Goal: Task Accomplishment & Management: Manage account settings

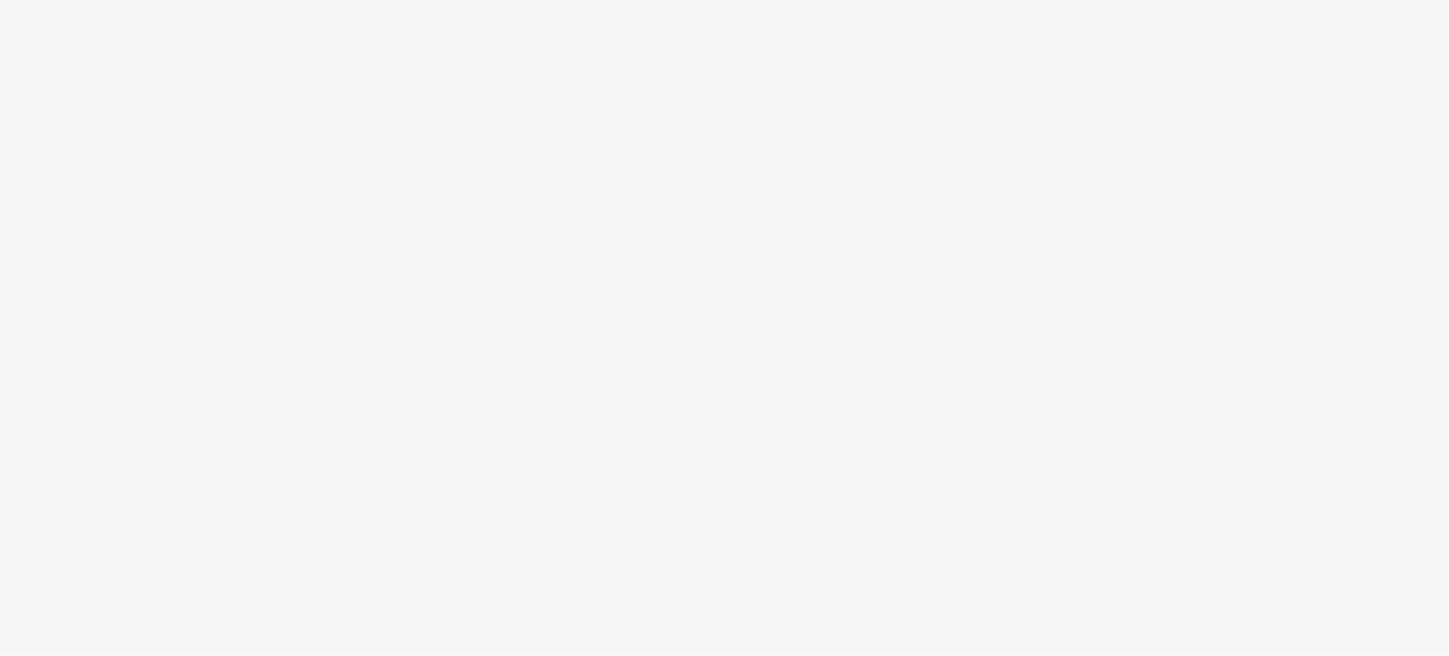
click at [645, 366] on body at bounding box center [724, 328] width 1449 height 656
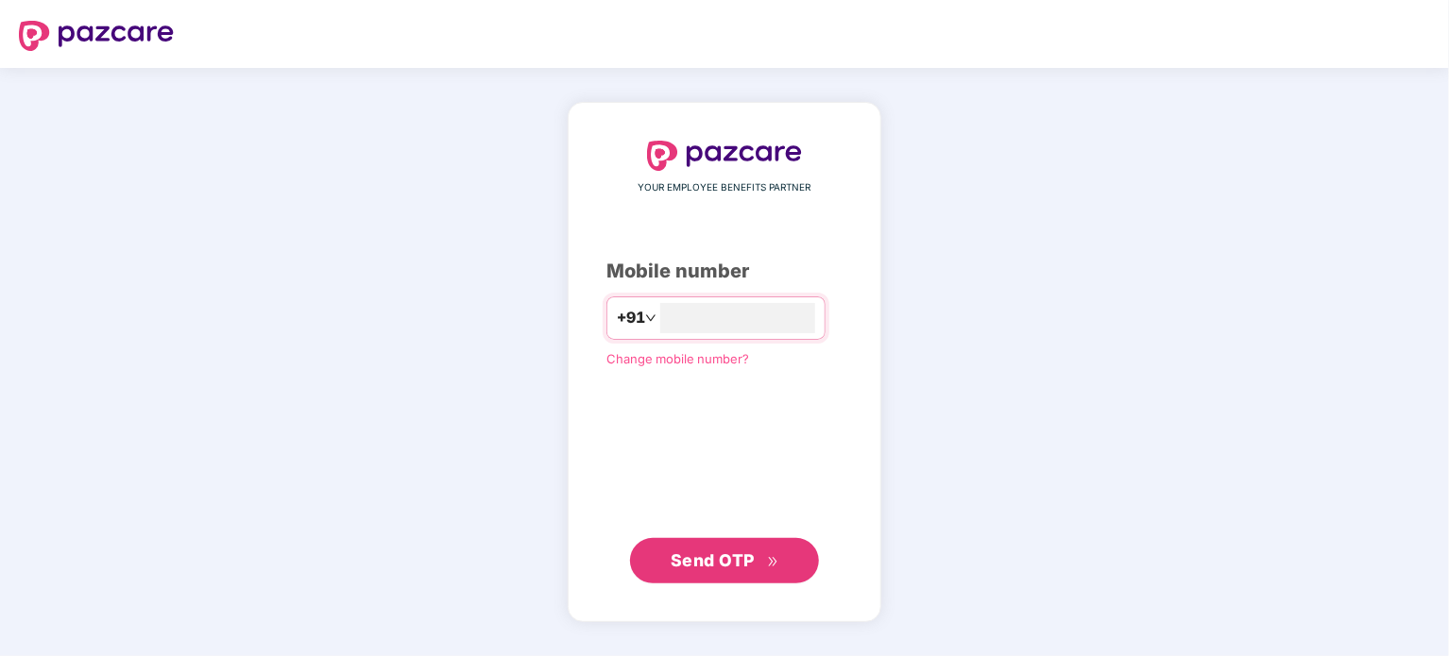
type input "**********"
click at [746, 571] on span "Send OTP" at bounding box center [725, 560] width 109 height 26
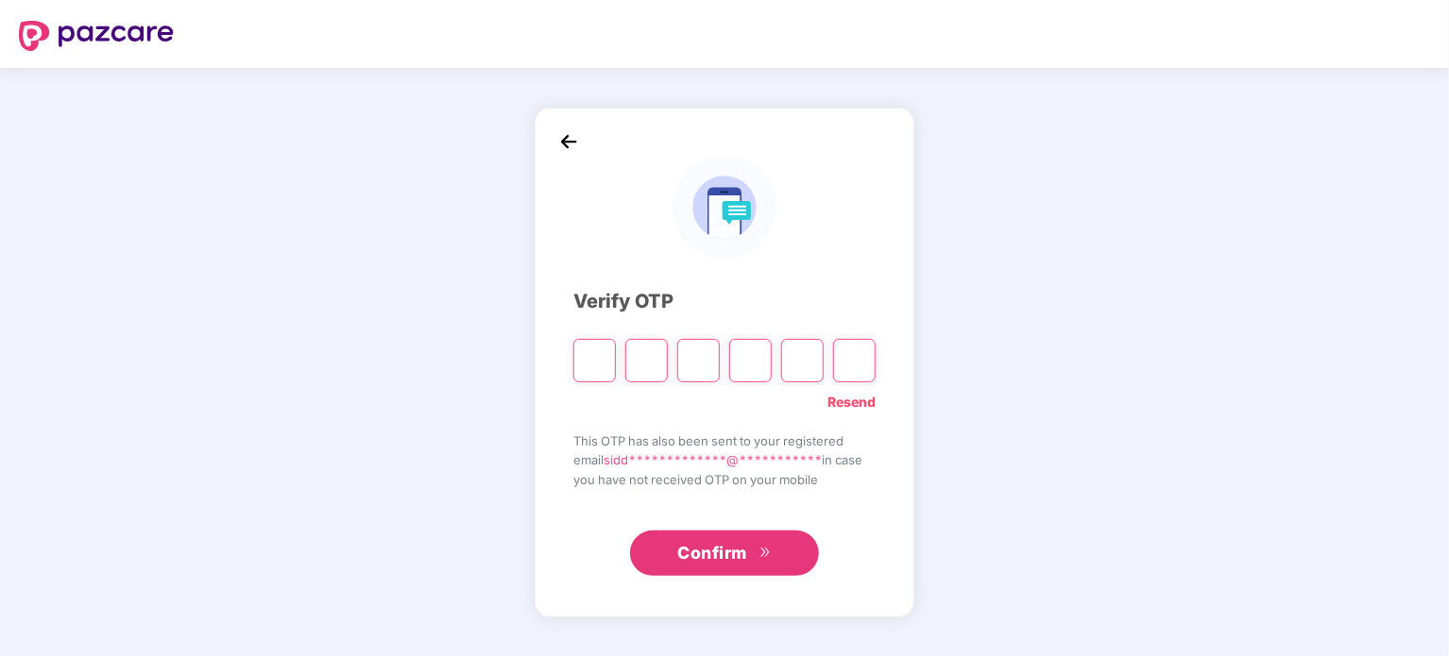
type input "*"
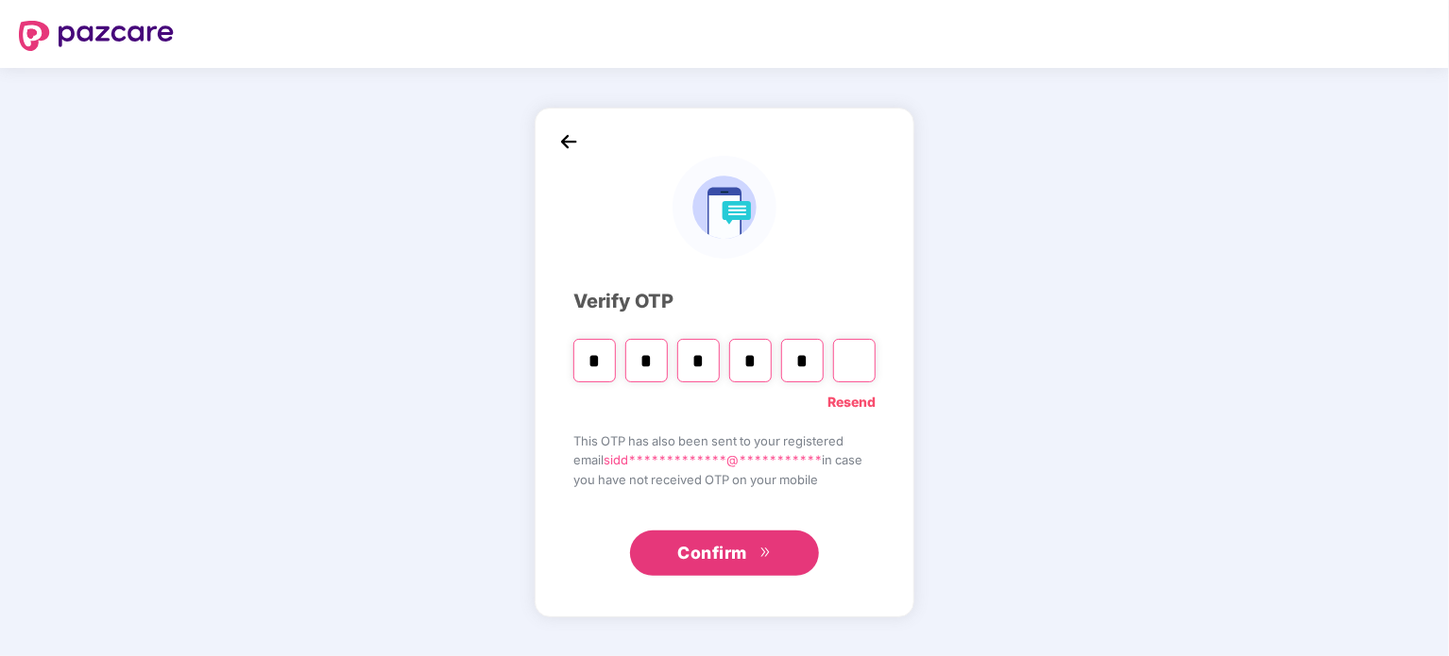
type input "*"
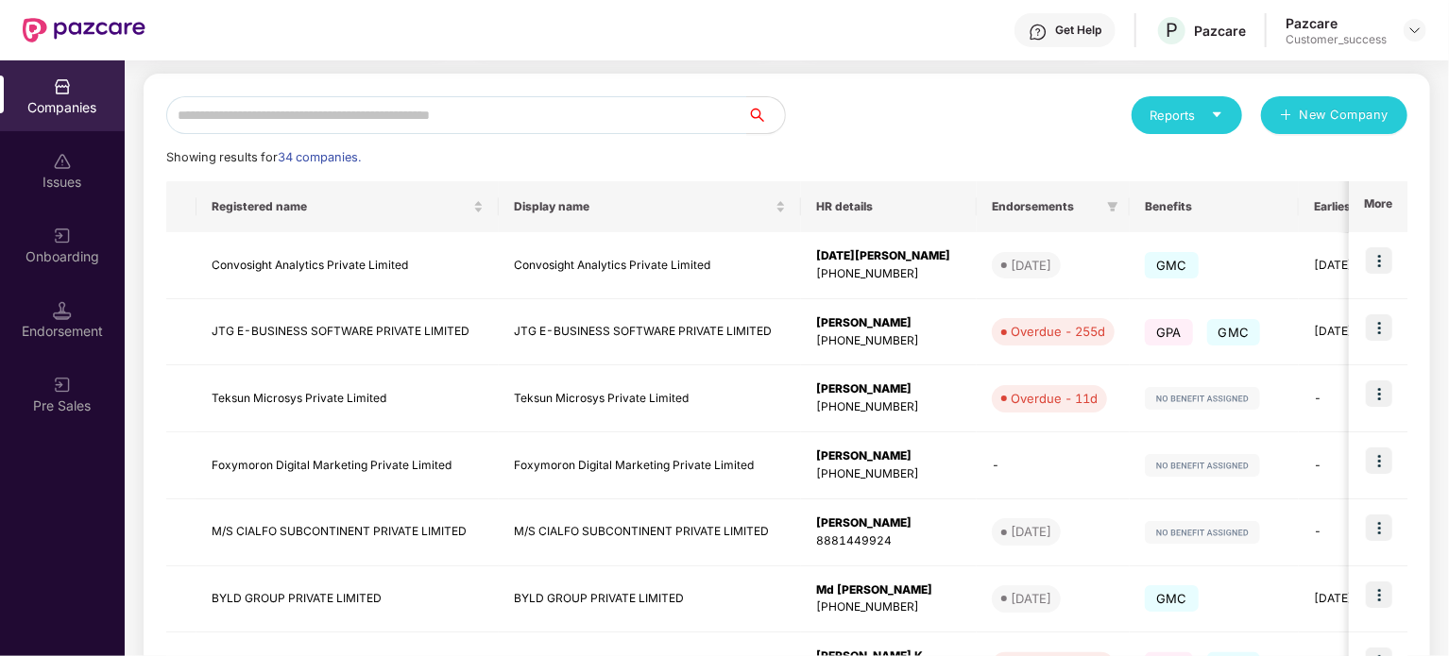
scroll to position [187, 0]
click at [1414, 25] on img at bounding box center [1414, 30] width 15 height 15
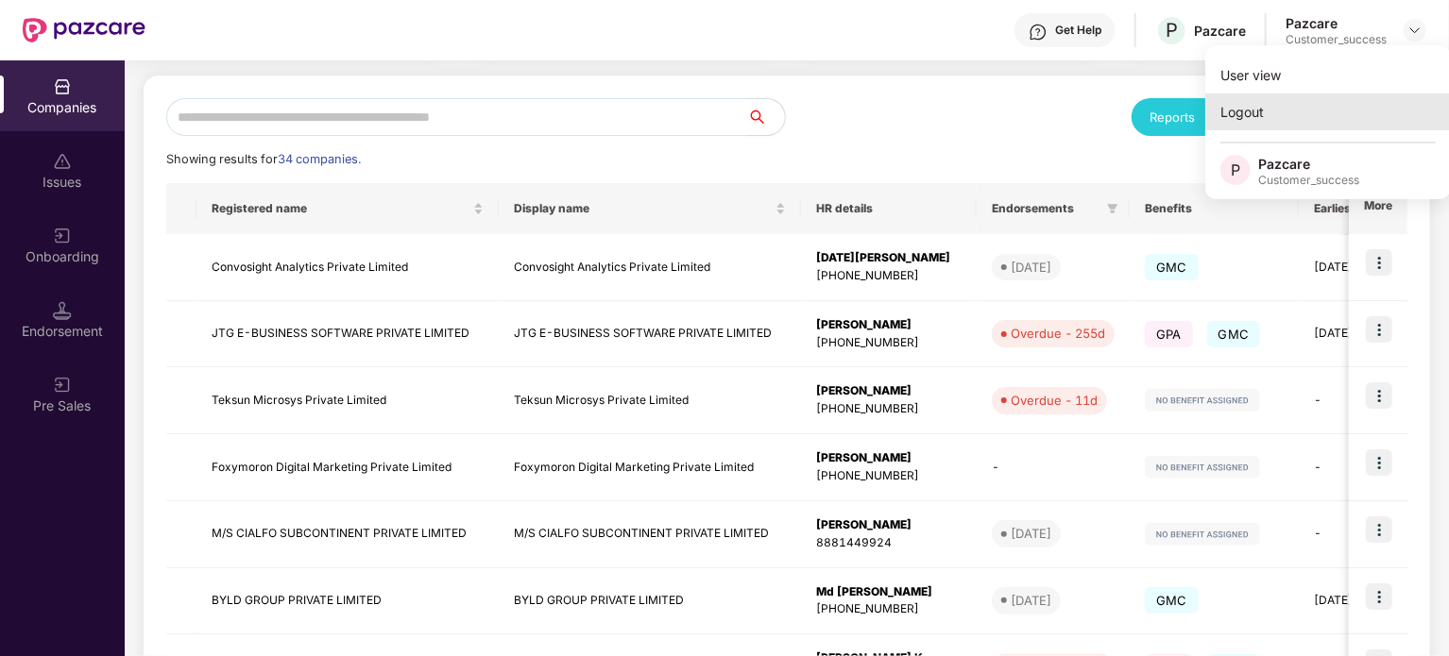
click at [1322, 109] on div "Logout" at bounding box center [1328, 111] width 246 height 37
